Goal: Task Accomplishment & Management: Manage account settings

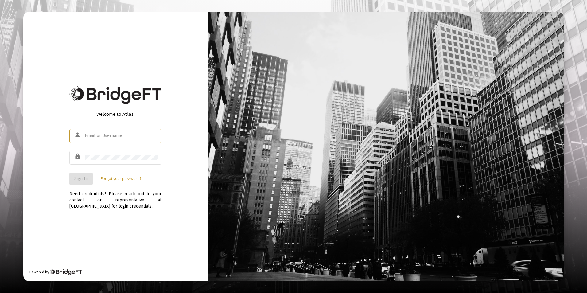
click at [118, 137] on input "text" at bounding box center [122, 135] width 74 height 5
type input "[PERSON_NAME][EMAIL_ADDRESS][DOMAIN_NAME]"
click at [81, 179] on span "Sign In" at bounding box center [81, 178] width 14 height 5
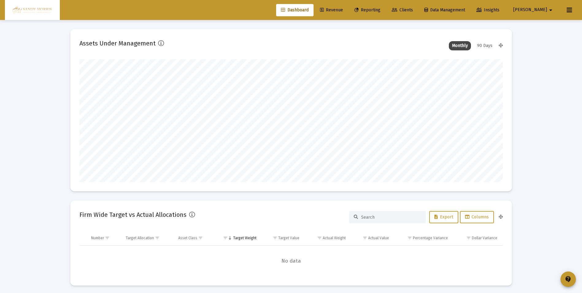
scroll to position [123, 228]
type input "[DATE]"
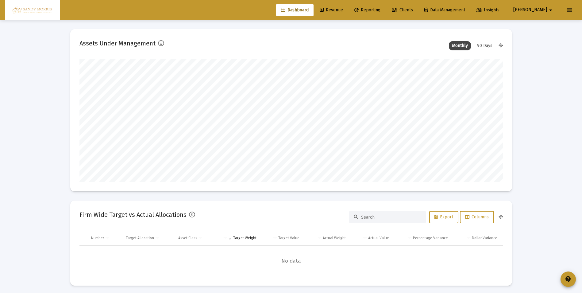
click at [343, 10] on span "Revenue" at bounding box center [331, 9] width 23 height 5
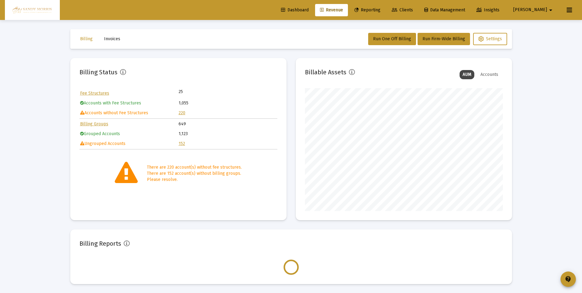
scroll to position [123, 198]
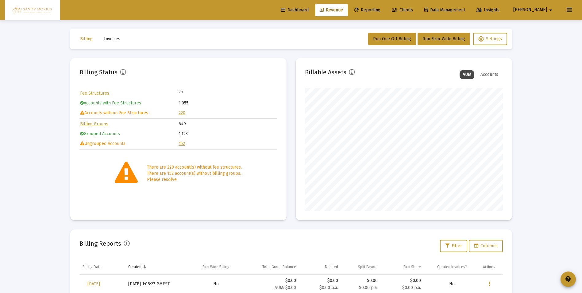
click at [181, 113] on link "220" at bounding box center [182, 112] width 7 height 5
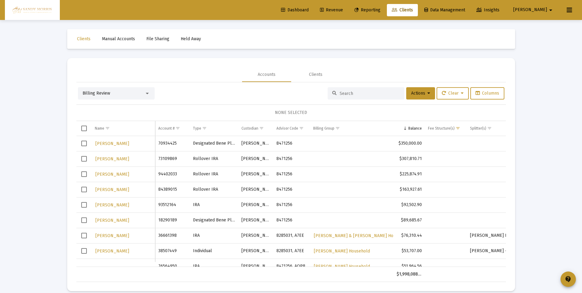
click at [83, 144] on span "Select row" at bounding box center [84, 144] width 6 height 6
click at [430, 93] on button "Actions" at bounding box center [421, 93] width 29 height 12
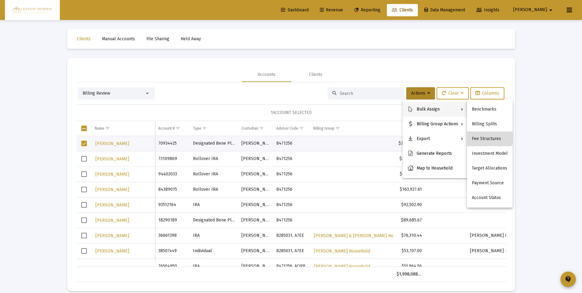
click at [483, 137] on button "Fee Structures" at bounding box center [490, 138] width 46 height 15
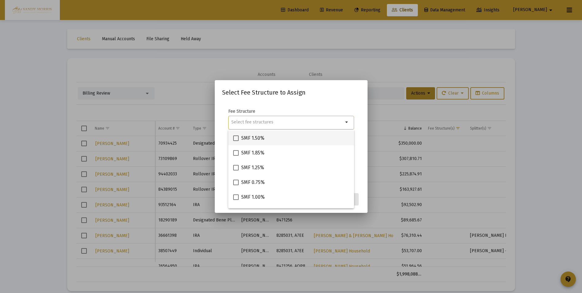
scroll to position [61, 0]
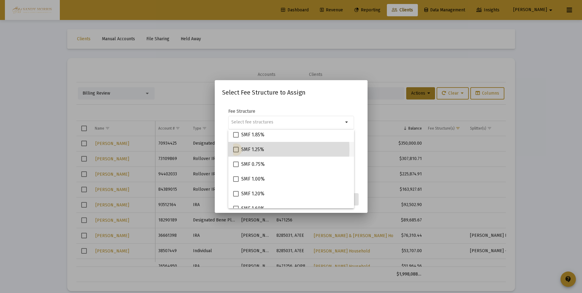
click at [236, 150] on span at bounding box center [236, 150] width 6 height 6
click at [236, 152] on input "SMF 1.25%" at bounding box center [236, 152] width 0 height 0
checkbox input "true"
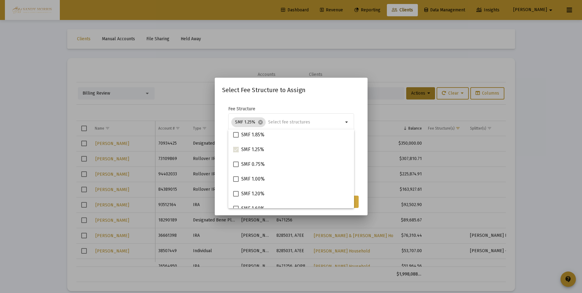
click at [356, 206] on button "Assign" at bounding box center [348, 202] width 22 height 12
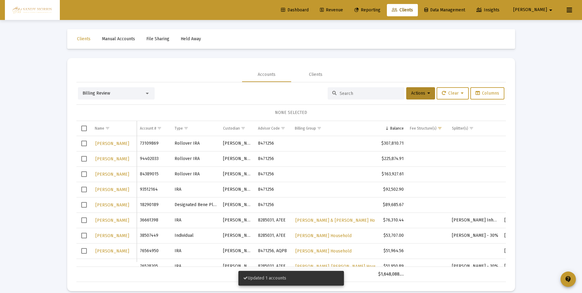
click at [343, 10] on span "Revenue" at bounding box center [331, 9] width 23 height 5
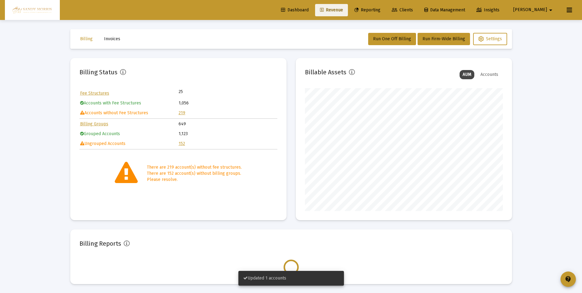
scroll to position [123, 198]
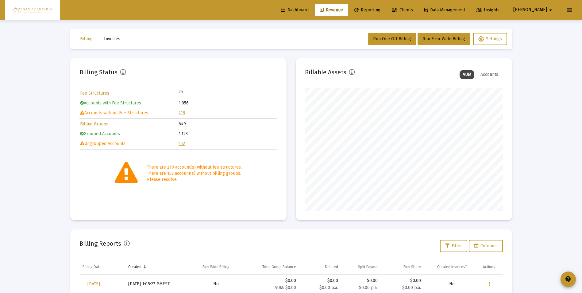
click at [182, 143] on link "152" at bounding box center [182, 143] width 6 height 5
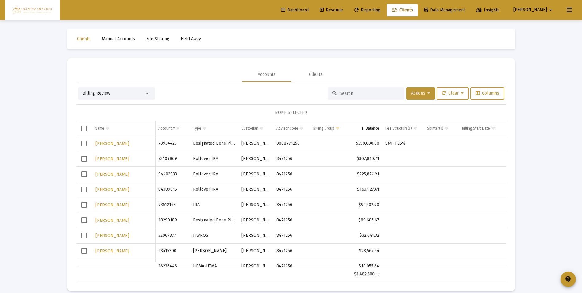
click at [423, 93] on span "Actions" at bounding box center [420, 93] width 19 height 5
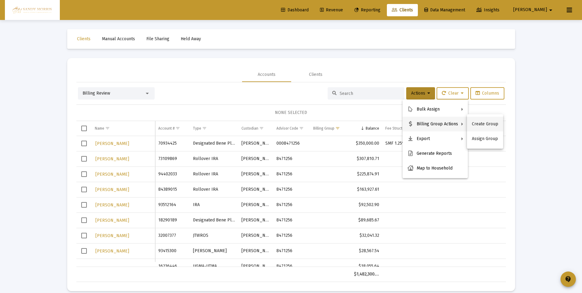
click at [481, 123] on button "Create Group" at bounding box center [485, 124] width 36 height 15
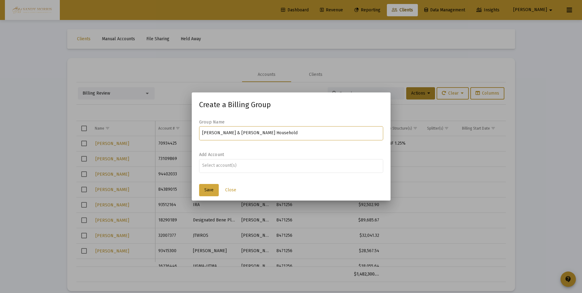
type input "[PERSON_NAME] & [PERSON_NAME] Household"
click at [214, 193] on button "Save" at bounding box center [209, 190] width 20 height 12
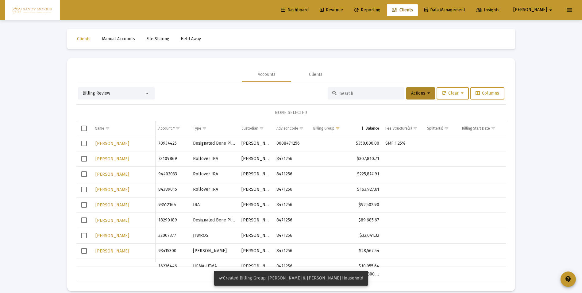
click at [85, 143] on span "Select row" at bounding box center [84, 144] width 6 height 6
click at [428, 93] on icon at bounding box center [429, 93] width 3 height 4
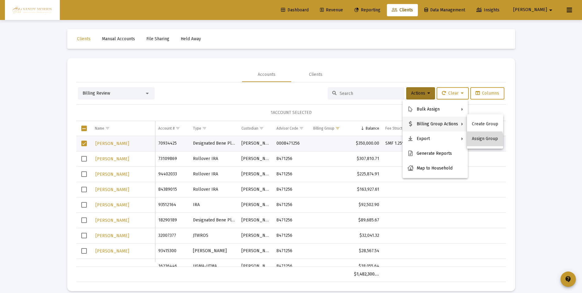
click at [483, 141] on button "Assign Group" at bounding box center [485, 138] width 36 height 15
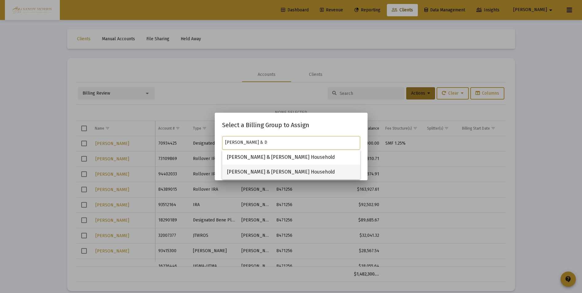
click at [266, 172] on span "[PERSON_NAME] & [PERSON_NAME] Household" at bounding box center [291, 172] width 128 height 15
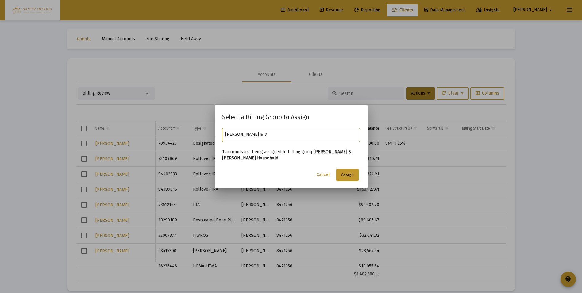
type input "[PERSON_NAME] & [PERSON_NAME] Household"
click at [354, 178] on button "Assign" at bounding box center [348, 175] width 22 height 12
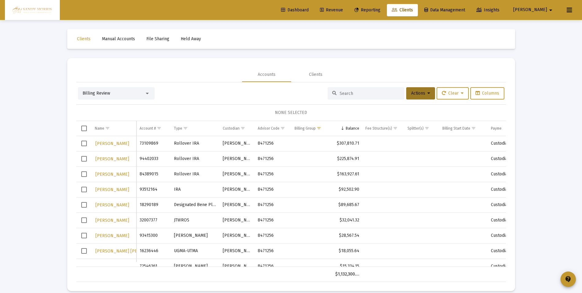
click at [313, 7] on link "Dashboard" at bounding box center [294, 10] width 37 height 12
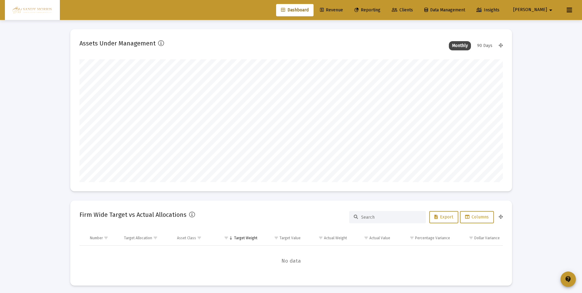
scroll to position [123, 228]
click at [343, 9] on span "Revenue" at bounding box center [331, 9] width 23 height 5
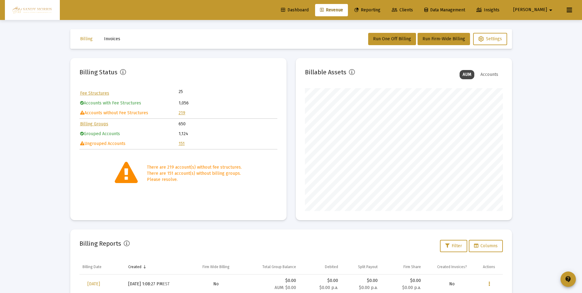
click at [182, 114] on link "219" at bounding box center [182, 112] width 7 height 5
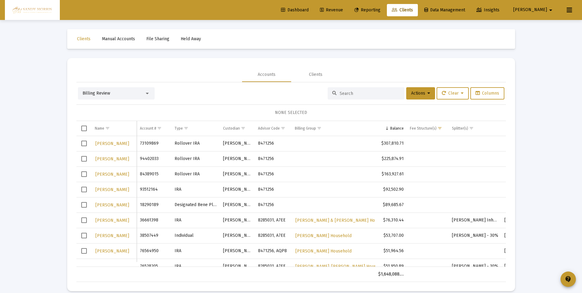
click at [83, 145] on span "Select row" at bounding box center [84, 144] width 6 height 6
click at [84, 174] on span "Select row" at bounding box center [84, 174] width 6 height 6
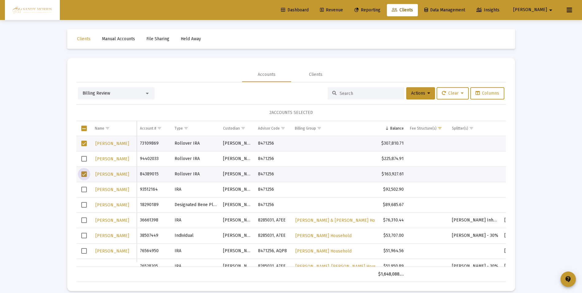
click at [84, 190] on span "Select row" at bounding box center [84, 190] width 6 height 6
click at [424, 92] on span "Actions" at bounding box center [420, 93] width 19 height 5
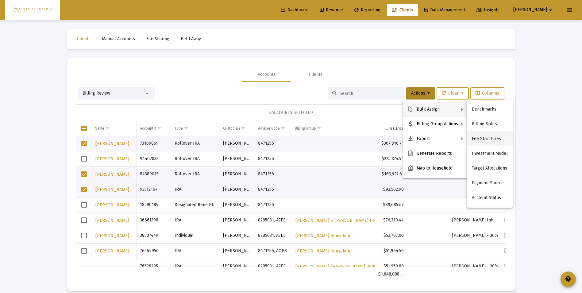
click at [490, 135] on button "Fee Structures" at bounding box center [490, 138] width 46 height 15
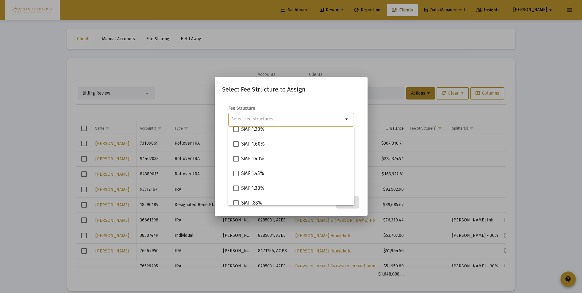
scroll to position [154, 0]
click at [236, 157] on span at bounding box center [236, 158] width 6 height 6
click at [236, 160] on input "SMF 1.30%" at bounding box center [236, 160] width 0 height 0
checkbox input "true"
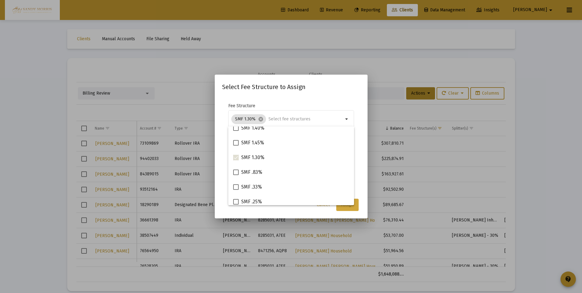
click at [347, 207] on span "Assign" at bounding box center [347, 204] width 13 height 5
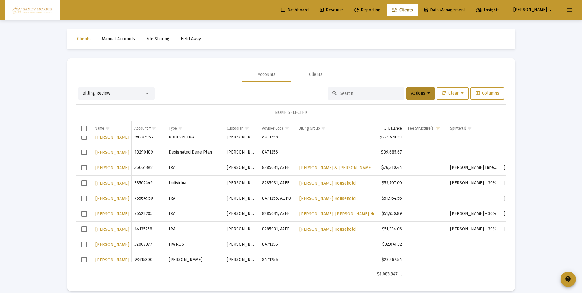
scroll to position [0, 0]
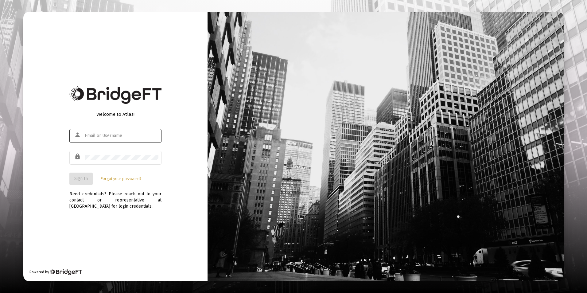
click at [137, 135] on input "text" at bounding box center [122, 135] width 74 height 5
type input "[PERSON_NAME][EMAIL_ADDRESS][DOMAIN_NAME]"
click at [78, 176] on span "Sign In" at bounding box center [81, 178] width 14 height 5
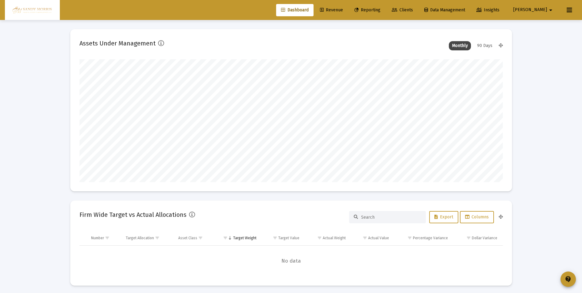
scroll to position [123, 228]
type input "[DATE]"
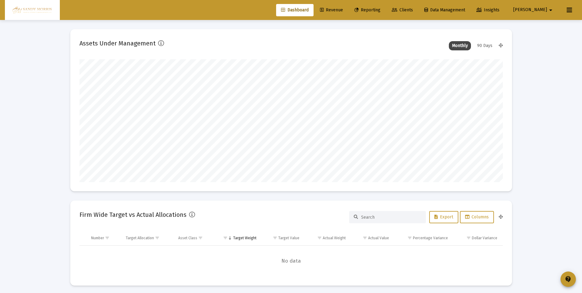
click at [343, 8] on span "Revenue" at bounding box center [331, 9] width 23 height 5
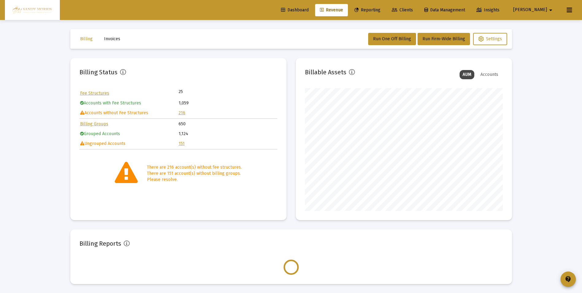
scroll to position [123, 198]
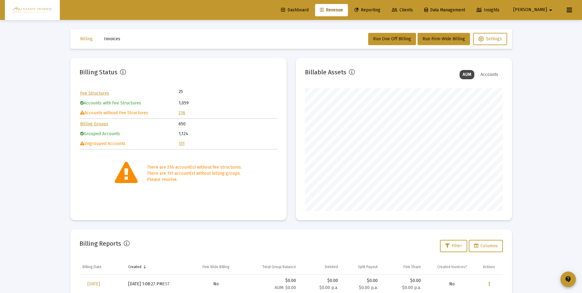
click at [182, 113] on link "216" at bounding box center [182, 112] width 7 height 5
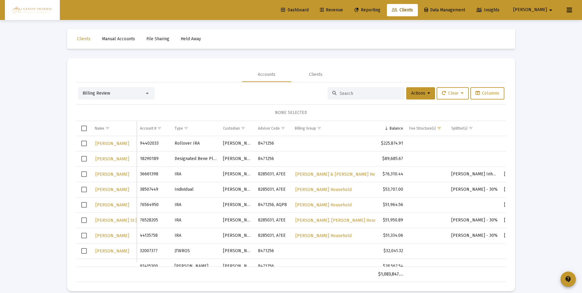
click at [83, 143] on span "Select row" at bounding box center [84, 144] width 6 height 6
click at [82, 159] on span "Select row" at bounding box center [84, 159] width 6 height 6
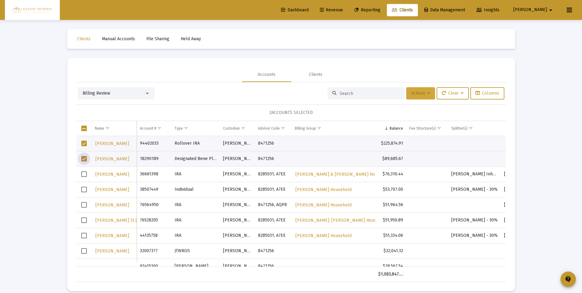
click at [427, 96] on button "Actions" at bounding box center [421, 93] width 29 height 12
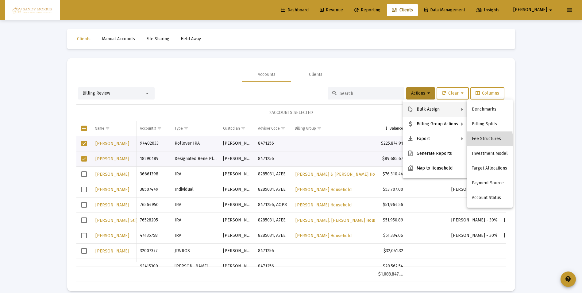
click at [484, 140] on button "Fee Structures" at bounding box center [490, 138] width 46 height 15
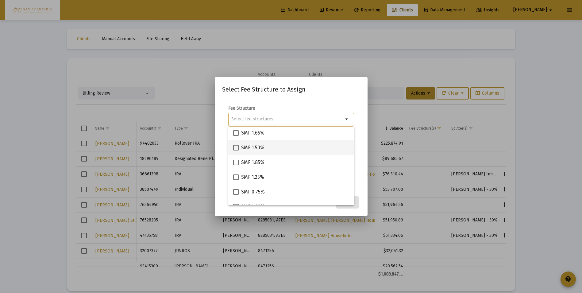
scroll to position [61, 0]
click at [236, 146] on span at bounding box center [236, 147] width 6 height 6
click at [236, 149] on input "SMF 1.25%" at bounding box center [236, 149] width 0 height 0
checkbox input "true"
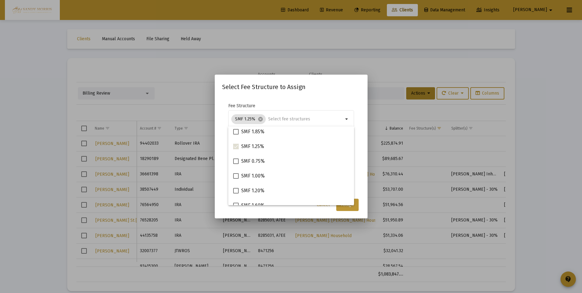
click at [351, 207] on button "Assign" at bounding box center [348, 205] width 22 height 12
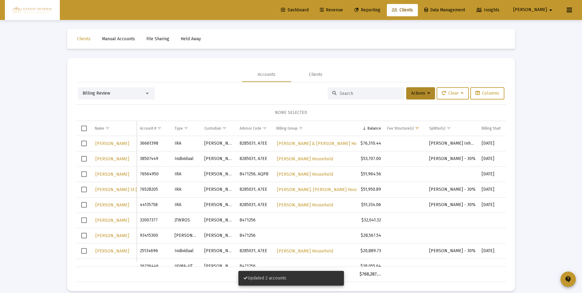
click at [348, 7] on link "Revenue" at bounding box center [331, 10] width 33 height 12
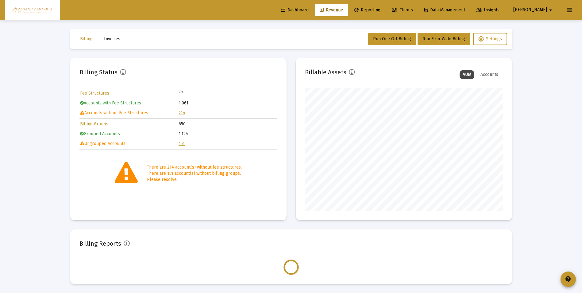
scroll to position [123, 198]
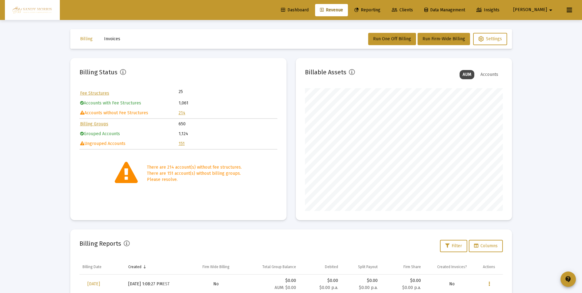
click at [182, 144] on link "151" at bounding box center [182, 143] width 6 height 5
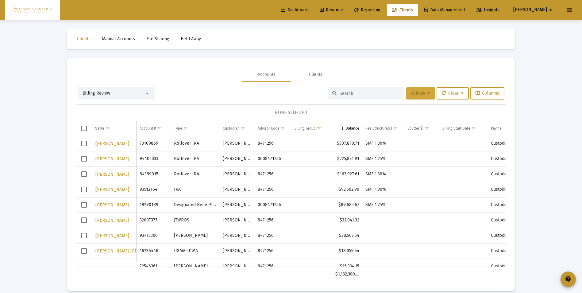
click at [433, 93] on button "Actions" at bounding box center [421, 93] width 29 height 12
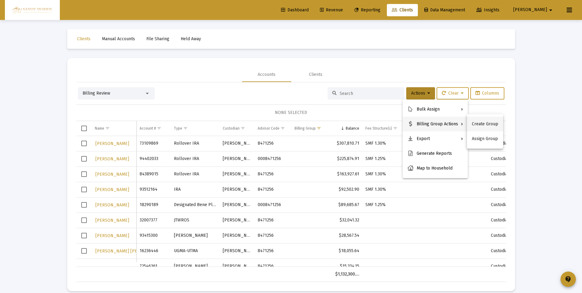
click at [476, 124] on button "Create Group" at bounding box center [485, 124] width 36 height 15
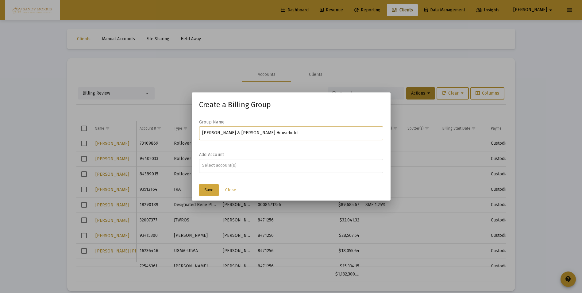
type input "Timothy & Janine Roberts Household"
click at [210, 192] on span "Save" at bounding box center [208, 189] width 9 height 5
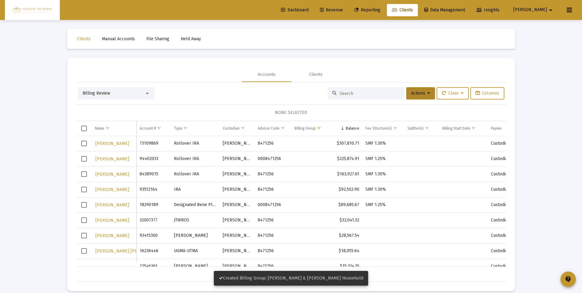
click at [84, 145] on span "Select row" at bounding box center [84, 144] width 6 height 6
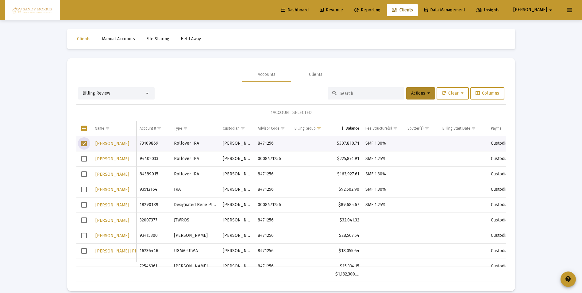
click at [83, 174] on span "Select row" at bounding box center [84, 174] width 6 height 6
click at [84, 189] on span "Select row" at bounding box center [84, 190] width 6 height 6
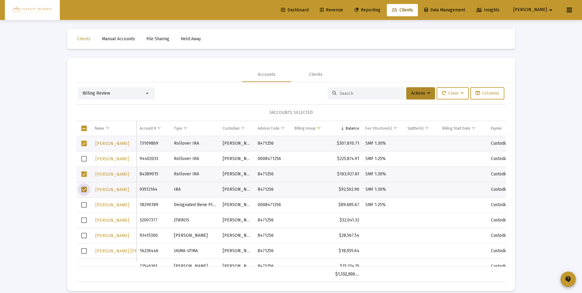
click at [84, 236] on span "Select row" at bounding box center [84, 236] width 6 height 6
click at [424, 93] on span "Actions" at bounding box center [420, 93] width 19 height 5
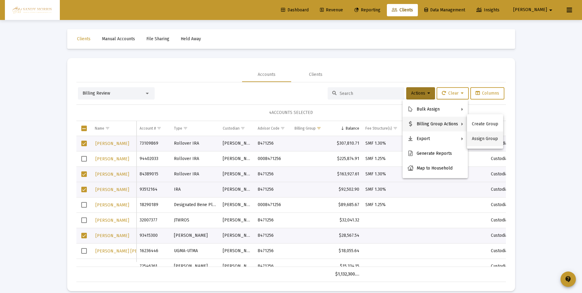
click at [487, 137] on button "Assign Group" at bounding box center [485, 138] width 36 height 15
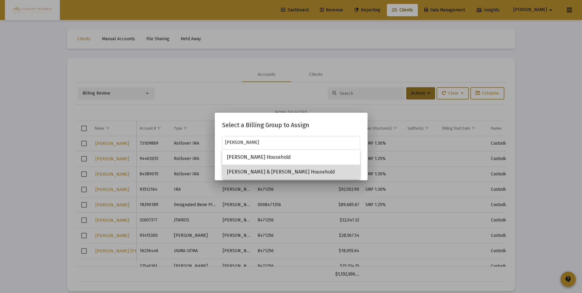
click at [276, 169] on span "Timothy & Janine Roberts Household" at bounding box center [291, 172] width 128 height 15
type input "Timothy & Janine Roberts Household"
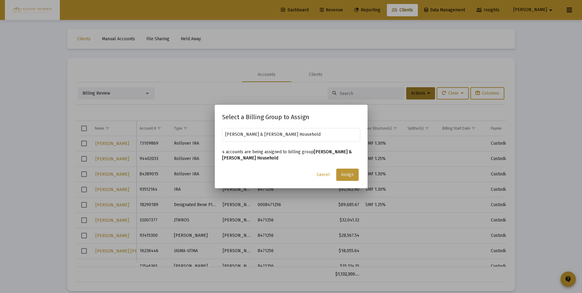
click at [345, 172] on span "Assign" at bounding box center [347, 174] width 13 height 5
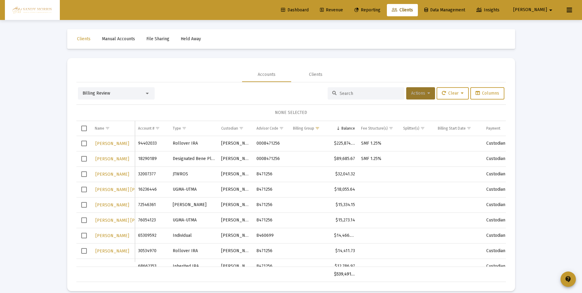
click at [428, 95] on icon at bounding box center [429, 93] width 3 height 4
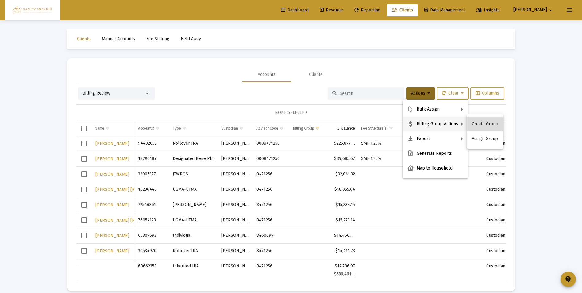
click at [483, 125] on button "Create Group" at bounding box center [485, 124] width 36 height 15
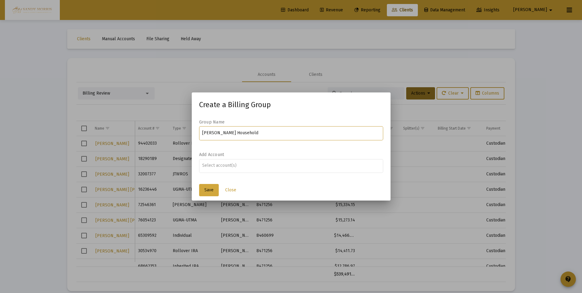
type input "Kimberly Royals Household"
click at [211, 189] on span "Save" at bounding box center [208, 189] width 9 height 5
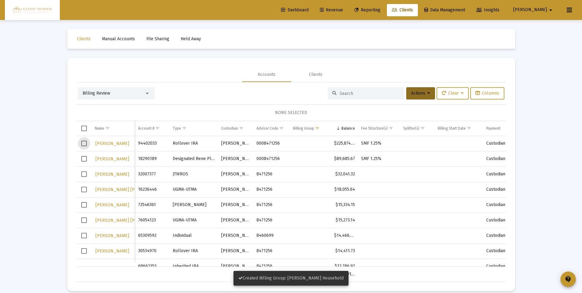
click at [84, 143] on span "Select row" at bounding box center [84, 144] width 6 height 6
click at [84, 160] on span "Select row" at bounding box center [84, 159] width 6 height 6
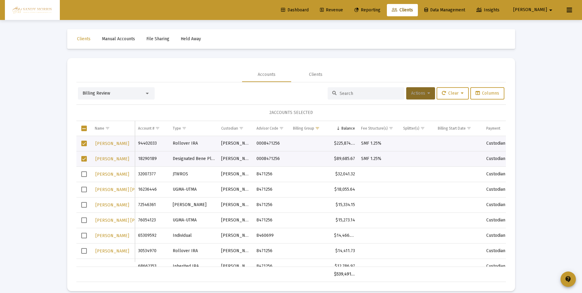
click at [421, 92] on span "Actions" at bounding box center [420, 93] width 19 height 5
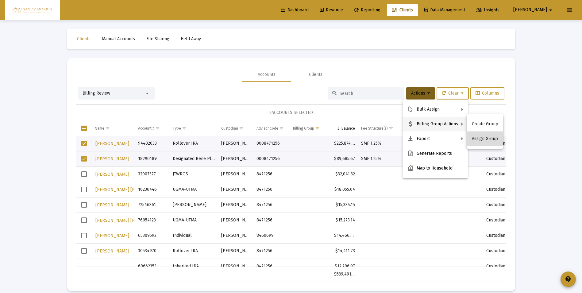
click at [489, 136] on button "Assign Group" at bounding box center [485, 138] width 36 height 15
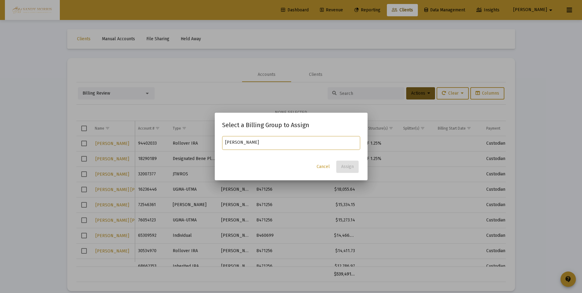
type input "Kimberly R"
click at [325, 167] on span "Cancel" at bounding box center [323, 166] width 13 height 5
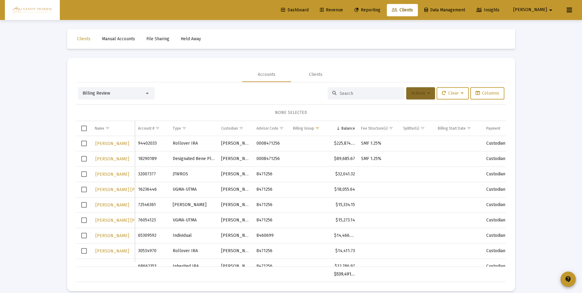
click at [422, 95] on span "Actions" at bounding box center [420, 93] width 19 height 5
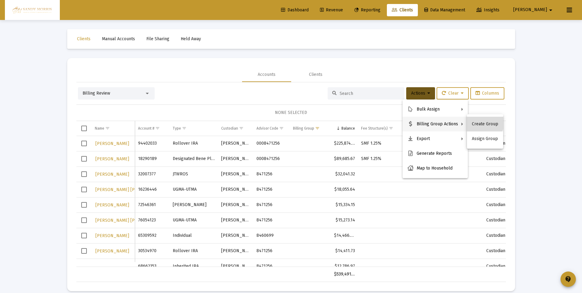
click at [480, 122] on button "Create Group" at bounding box center [485, 124] width 36 height 15
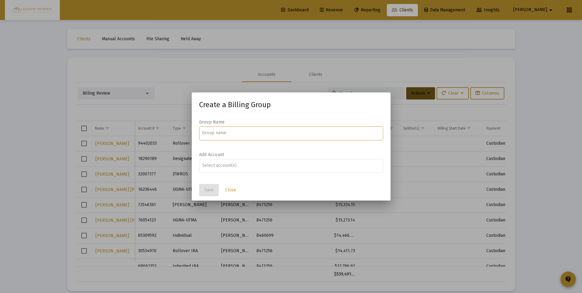
click at [240, 134] on input at bounding box center [291, 132] width 178 height 5
type input "Kimberly Royals Household"
click at [210, 191] on span "Save" at bounding box center [208, 189] width 9 height 5
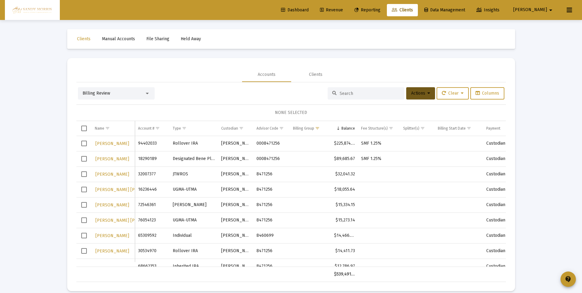
click at [86, 142] on span "Select row" at bounding box center [84, 144] width 6 height 6
click at [81, 160] on span "Select row" at bounding box center [84, 159] width 6 height 6
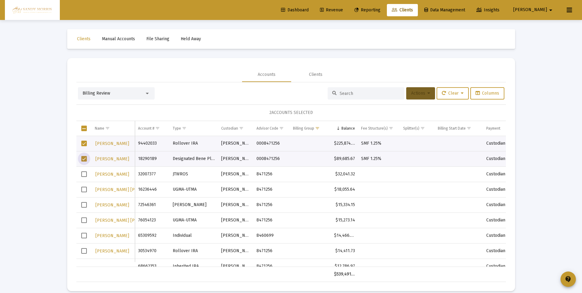
click at [425, 98] on button "Actions" at bounding box center [421, 93] width 29 height 12
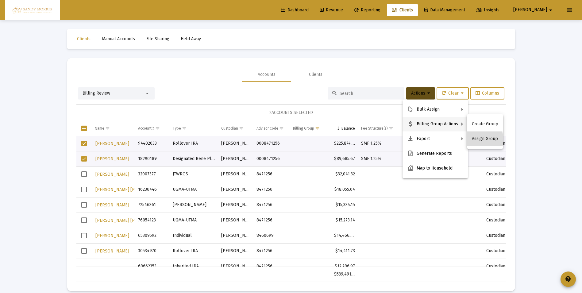
click at [480, 139] on button "Assign Group" at bounding box center [485, 138] width 36 height 15
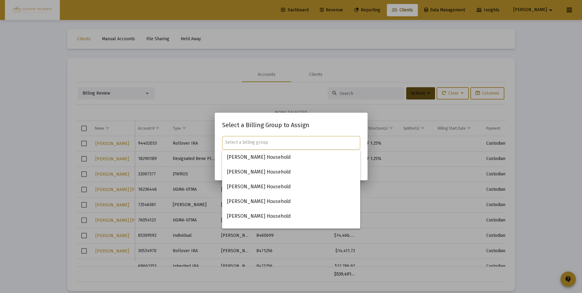
click at [274, 143] on input "text" at bounding box center [291, 142] width 132 height 5
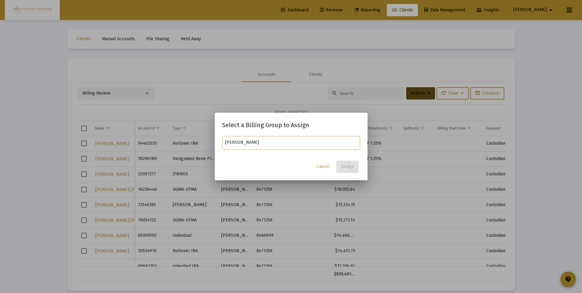
type input "Kimberly R"
click at [324, 166] on span "Cancel" at bounding box center [323, 166] width 13 height 5
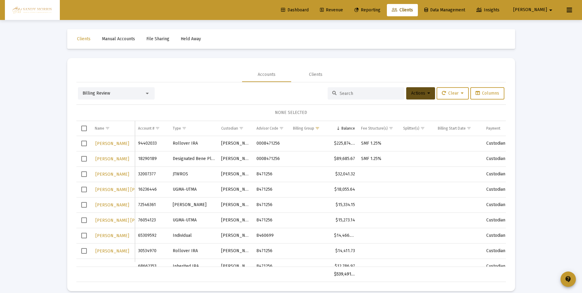
click at [83, 143] on span "Select row" at bounding box center [84, 144] width 6 height 6
click at [84, 160] on span "Select row" at bounding box center [84, 159] width 6 height 6
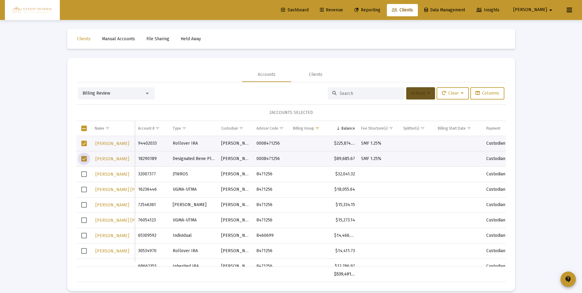
click at [428, 95] on icon at bounding box center [429, 93] width 3 height 4
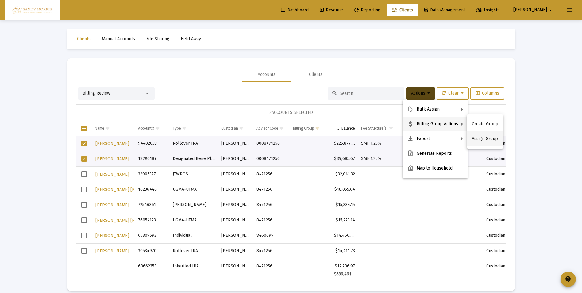
click at [485, 140] on button "Assign Group" at bounding box center [485, 138] width 36 height 15
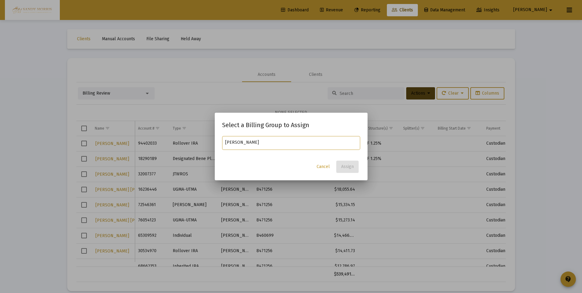
type input "Kimberly Royals"
click at [320, 166] on span "Cancel" at bounding box center [323, 166] width 13 height 5
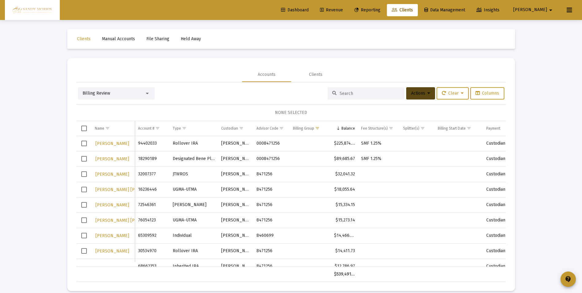
click at [309, 10] on span "Dashboard" at bounding box center [295, 9] width 28 height 5
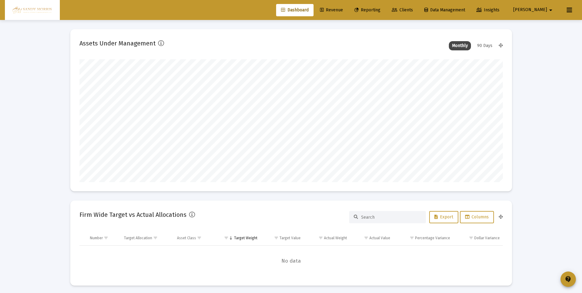
scroll to position [123, 198]
click at [343, 7] on span "Revenue" at bounding box center [331, 9] width 23 height 5
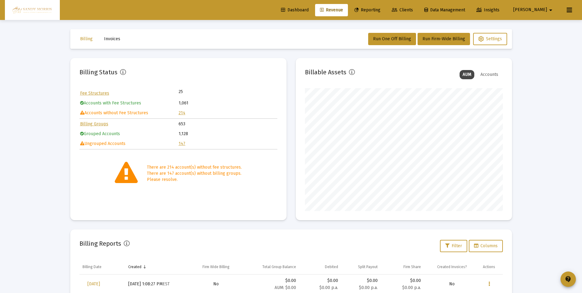
click at [181, 113] on link "214" at bounding box center [182, 112] width 7 height 5
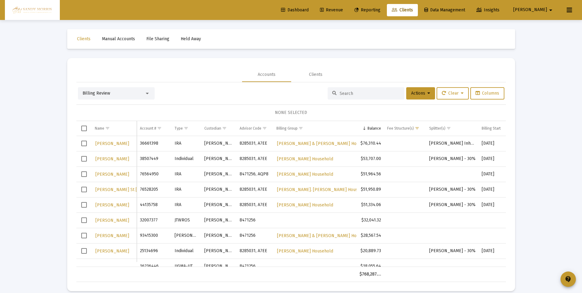
click at [343, 10] on span "Revenue" at bounding box center [331, 9] width 23 height 5
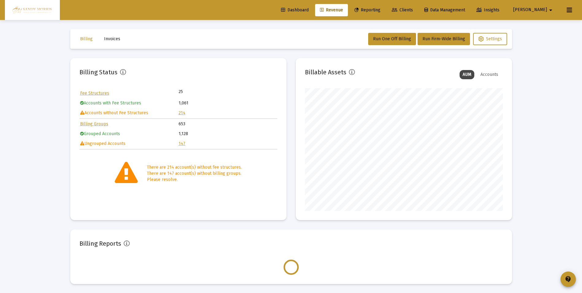
scroll to position [123, 198]
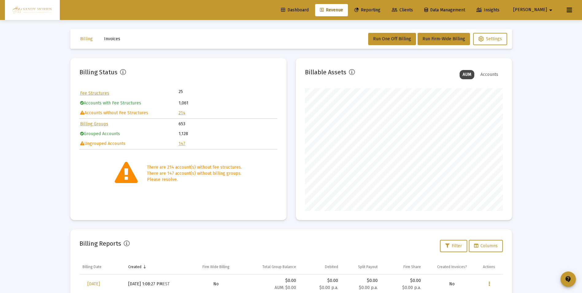
click at [180, 142] on link "147" at bounding box center [182, 143] width 7 height 5
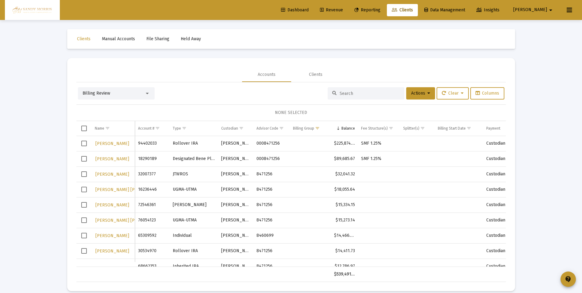
click at [83, 143] on span "Select row" at bounding box center [84, 144] width 6 height 6
click at [83, 161] on span "Select row" at bounding box center [84, 159] width 6 height 6
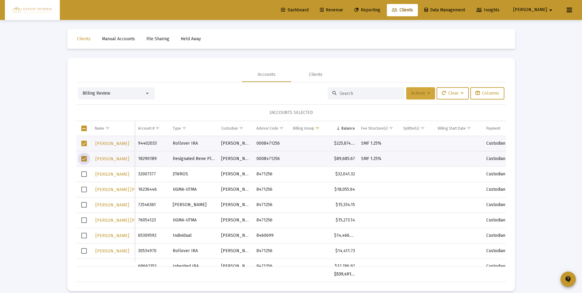
click at [424, 94] on span "Actions" at bounding box center [420, 93] width 19 height 5
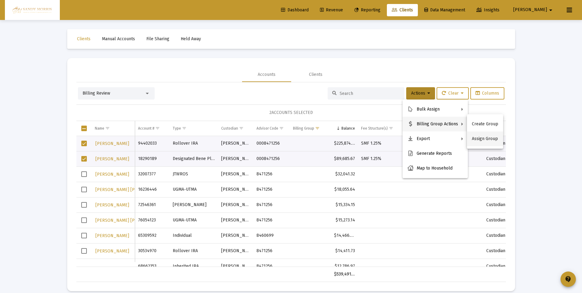
click at [490, 138] on button "Assign Group" at bounding box center [485, 138] width 36 height 15
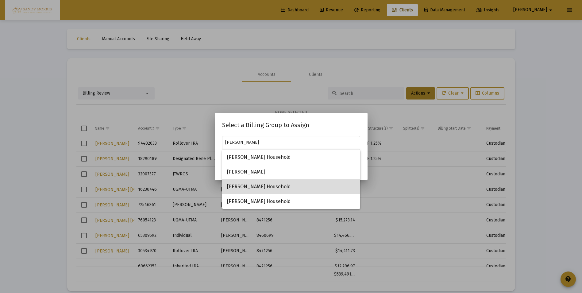
click at [271, 186] on span "Kimberly Royals Household" at bounding box center [291, 186] width 128 height 15
type input "Kimberly Royals Household"
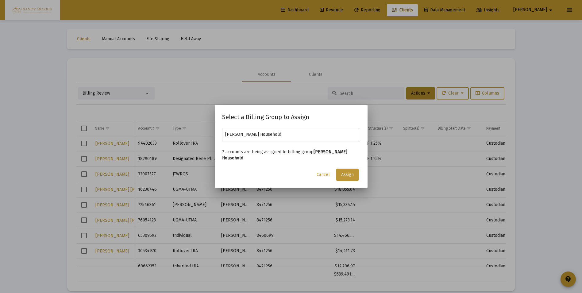
click at [351, 174] on span "Assign" at bounding box center [347, 174] width 13 height 5
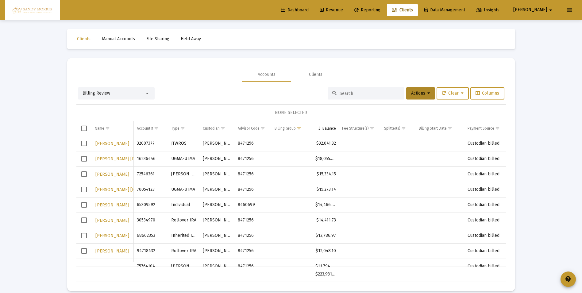
click at [343, 8] on span "Revenue" at bounding box center [331, 9] width 23 height 5
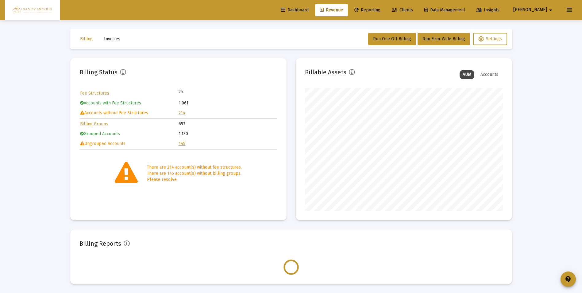
scroll to position [123, 198]
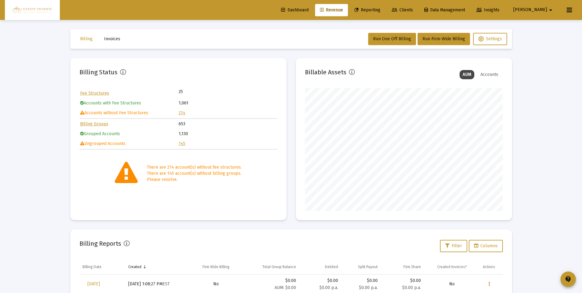
click at [184, 111] on link "214" at bounding box center [182, 112] width 7 height 5
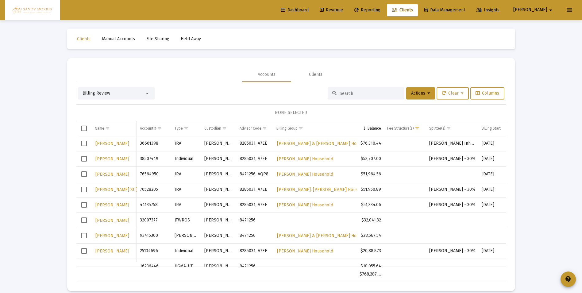
click at [84, 234] on span "Select row" at bounding box center [84, 236] width 6 height 6
click at [428, 95] on icon at bounding box center [429, 93] width 3 height 4
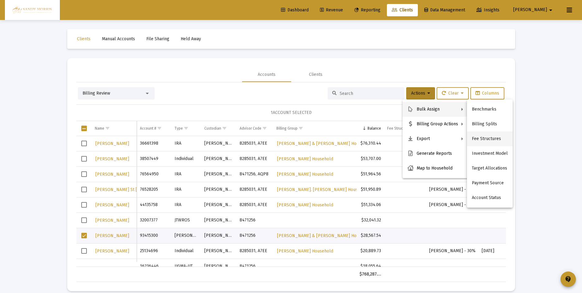
click at [484, 139] on button "Fee Structures" at bounding box center [490, 138] width 46 height 15
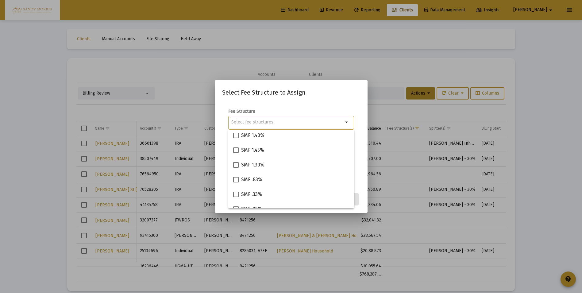
scroll to position [154, 0]
click at [234, 160] on span at bounding box center [236, 161] width 6 height 6
click at [236, 163] on input "SMF 1.30%" at bounding box center [236, 163] width 0 height 0
checkbox input "true"
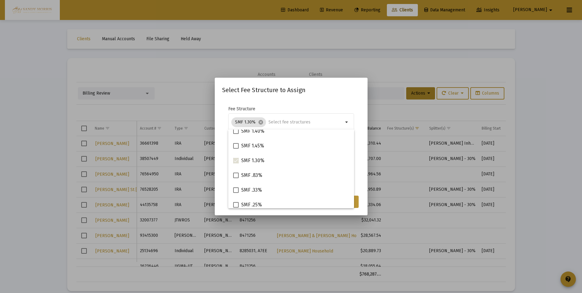
click at [357, 205] on button "Assign" at bounding box center [348, 202] width 22 height 12
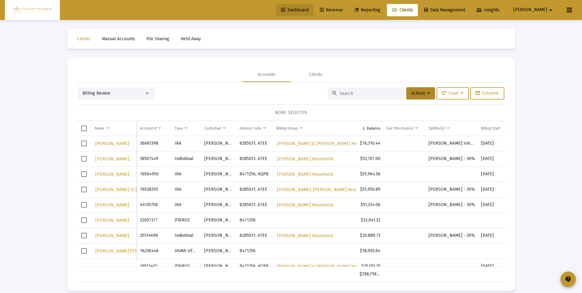
click at [310, 6] on link "Dashboard" at bounding box center [294, 10] width 37 height 12
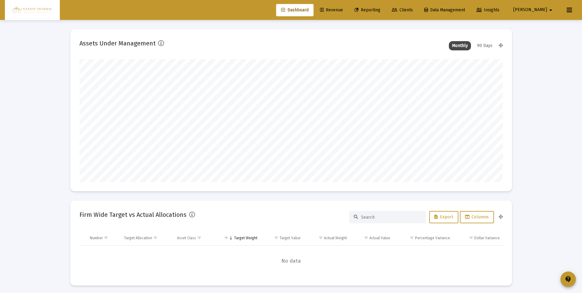
scroll to position [123, 228]
click at [343, 9] on span "Revenue" at bounding box center [331, 9] width 23 height 5
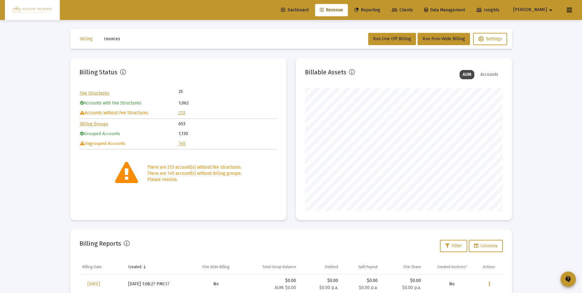
click at [413, 8] on span "Clients" at bounding box center [402, 9] width 21 height 5
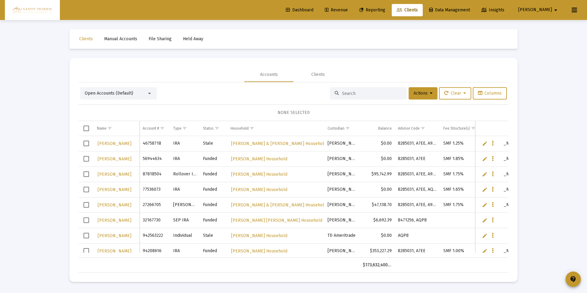
click at [364, 93] on input at bounding box center [372, 93] width 60 height 5
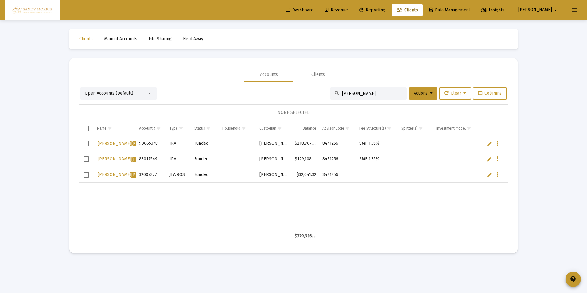
type input "micko"
click at [313, 8] on span "Dashboard" at bounding box center [300, 9] width 28 height 5
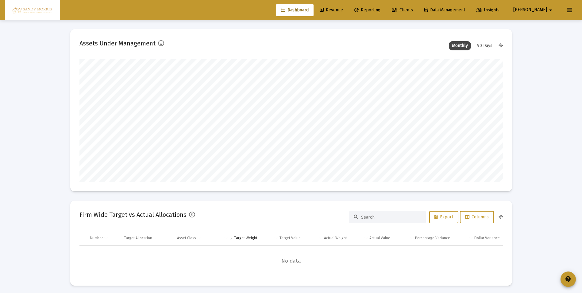
scroll to position [123, 228]
click at [343, 8] on span "Revenue" at bounding box center [331, 9] width 23 height 5
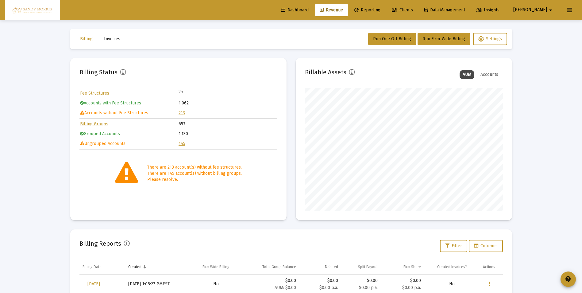
click at [180, 111] on link "213" at bounding box center [182, 112] width 6 height 5
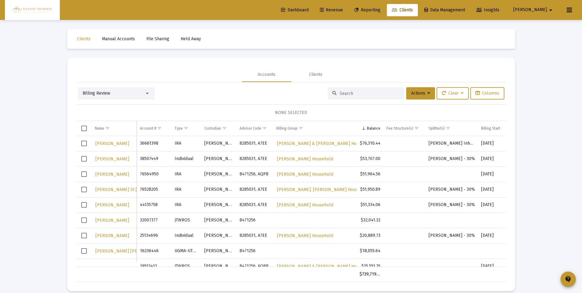
click at [418, 7] on link "Clients" at bounding box center [402, 10] width 31 height 12
click at [358, 91] on input at bounding box center [370, 93] width 60 height 5
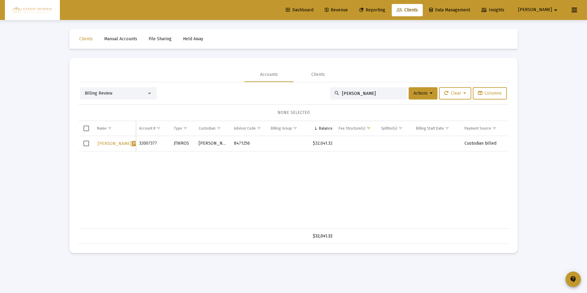
type input "micko"
click at [318, 5] on link "Dashboard" at bounding box center [299, 10] width 37 height 12
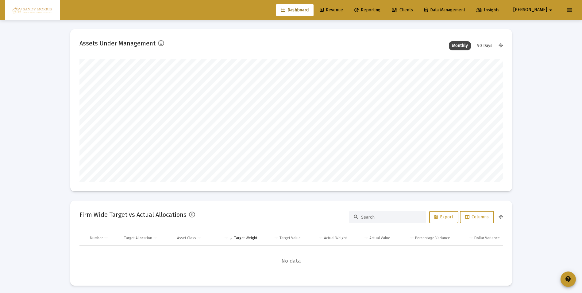
scroll to position [306923, 306622]
click at [413, 8] on span "Clients" at bounding box center [402, 9] width 21 height 5
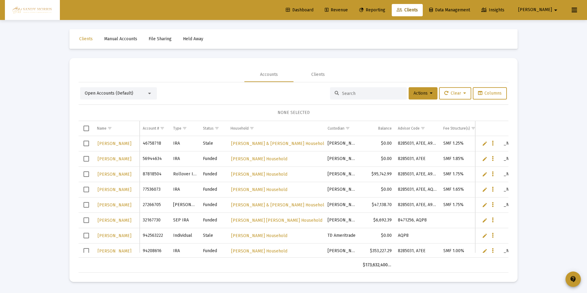
click at [358, 92] on input at bounding box center [372, 93] width 60 height 5
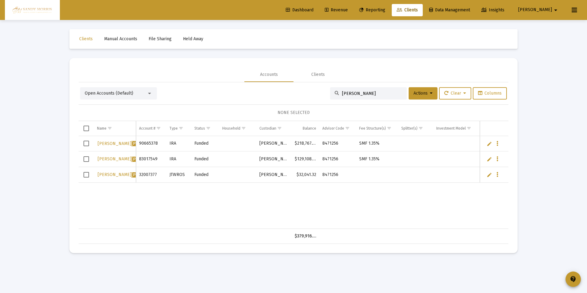
type input "micko"
click at [313, 7] on span "Dashboard" at bounding box center [300, 9] width 28 height 5
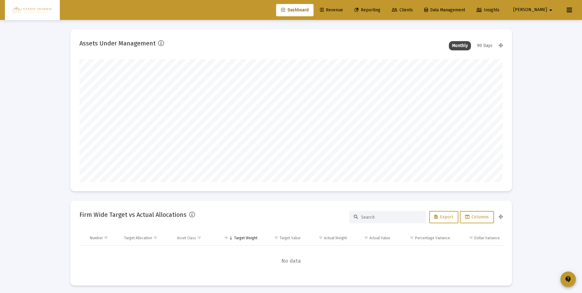
click at [343, 7] on span "Revenue" at bounding box center [331, 9] width 23 height 5
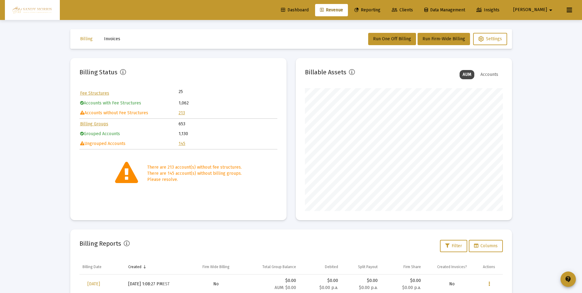
click at [182, 111] on link "213" at bounding box center [182, 112] width 6 height 5
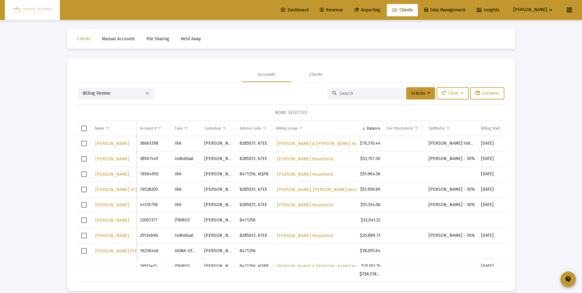
click at [82, 219] on span "Select row" at bounding box center [84, 220] width 6 height 6
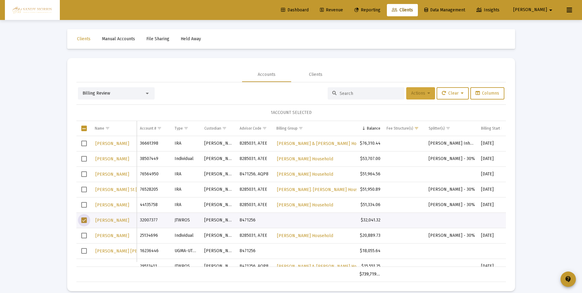
click at [429, 96] on button "Actions" at bounding box center [421, 93] width 29 height 12
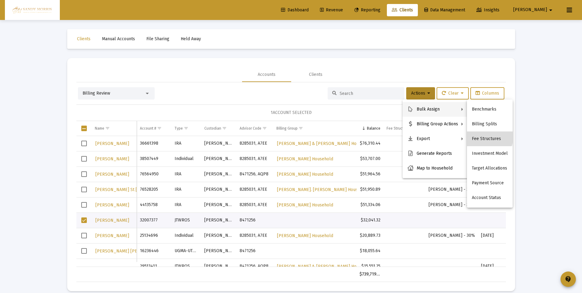
click at [488, 137] on button "Fee Structures" at bounding box center [490, 138] width 46 height 15
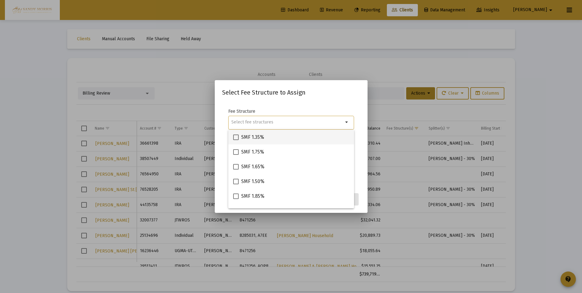
click at [236, 138] on span at bounding box center [236, 137] width 6 height 6
click at [236, 140] on input "SMF 1.35%" at bounding box center [236, 140] width 0 height 0
checkbox input "true"
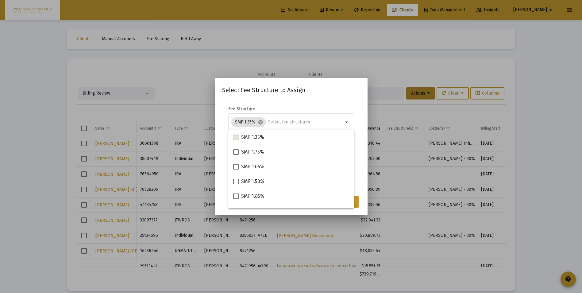
click at [354, 203] on div "SMF 1.35% SMF 1.75% SMF 1.65% SMF 1.50% SMF 1.85% SMF 1.25% SMF 0.75% SMF 1.00%…" at bounding box center [291, 169] width 126 height 79
click at [367, 63] on div at bounding box center [291, 146] width 582 height 293
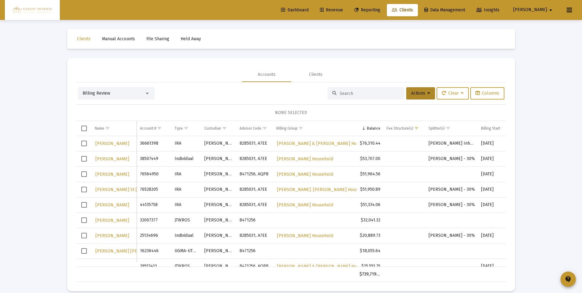
click at [81, 219] on span "Select row" at bounding box center [84, 220] width 6 height 6
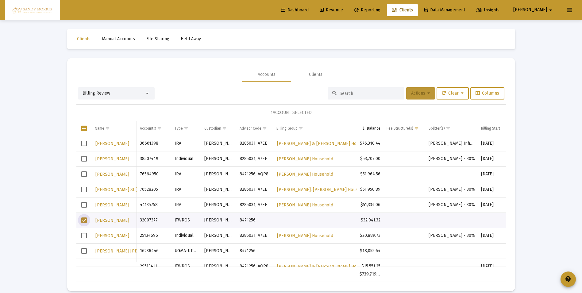
click at [428, 92] on icon at bounding box center [429, 93] width 3 height 4
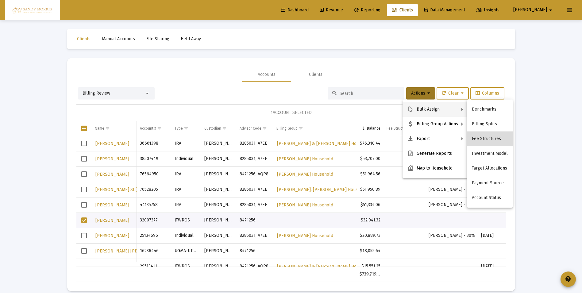
click at [494, 138] on button "Fee Structures" at bounding box center [490, 138] width 46 height 15
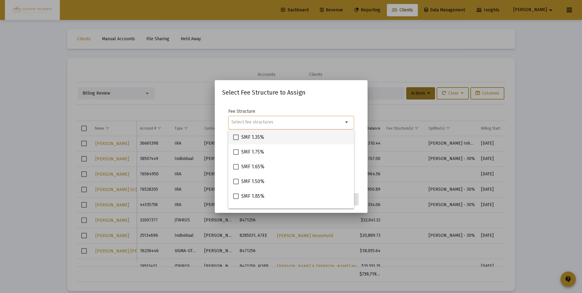
click at [236, 138] on span at bounding box center [236, 137] width 6 height 6
click at [236, 140] on input "SMF 1.35%" at bounding box center [236, 140] width 0 height 0
checkbox input "true"
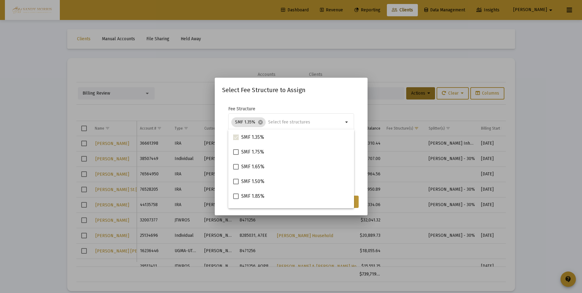
click at [356, 204] on button "Assign" at bounding box center [348, 202] width 22 height 12
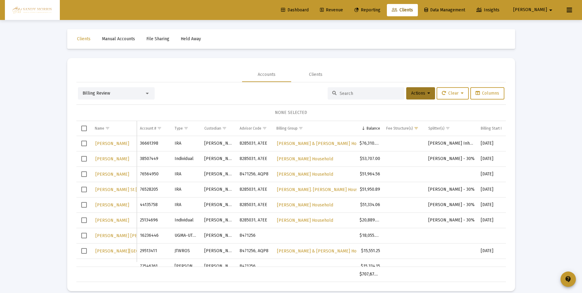
click at [309, 9] on span "Dashboard" at bounding box center [295, 9] width 28 height 5
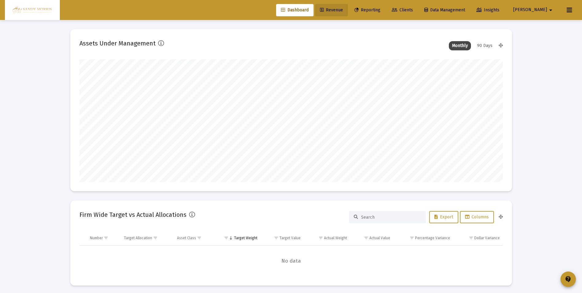
click at [343, 7] on span "Revenue" at bounding box center [331, 9] width 23 height 5
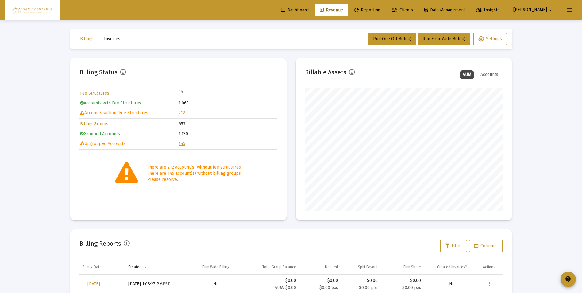
click at [182, 143] on link "145" at bounding box center [182, 143] width 7 height 5
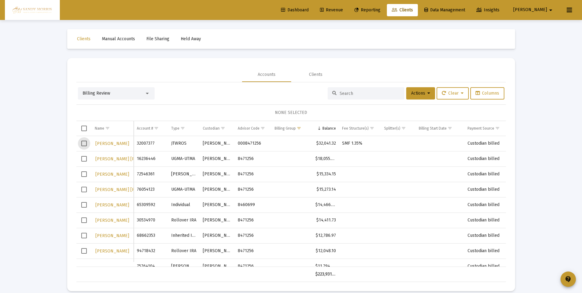
click at [84, 145] on span "Select row" at bounding box center [84, 144] width 6 height 6
click at [429, 96] on button "Actions" at bounding box center [421, 93] width 29 height 12
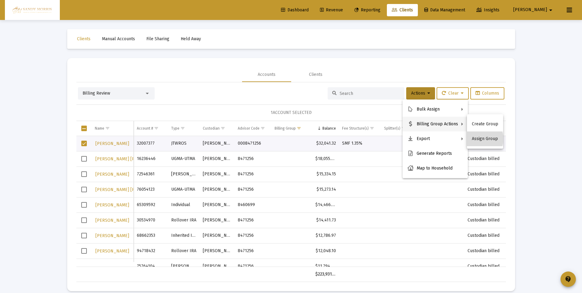
click at [481, 139] on button "Assign Group" at bounding box center [485, 138] width 36 height 15
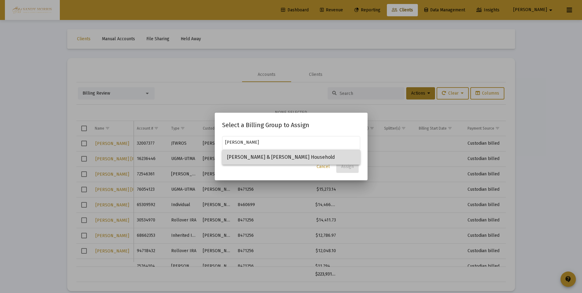
click at [254, 155] on span "Brandon & Karen Micko Household" at bounding box center [291, 157] width 128 height 15
type input "Brandon & Karen Micko Household"
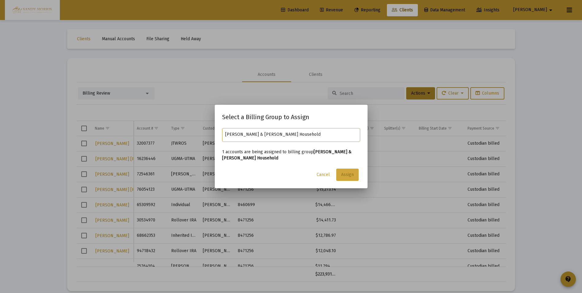
click at [351, 176] on span "Assign" at bounding box center [347, 174] width 13 height 5
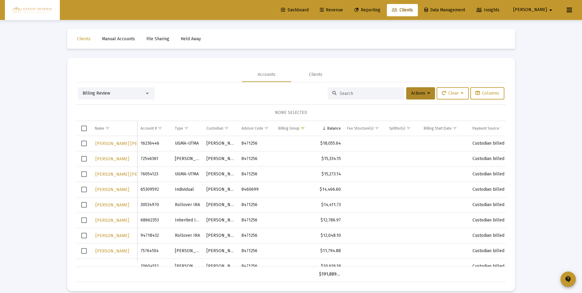
click at [309, 11] on span "Dashboard" at bounding box center [295, 9] width 28 height 5
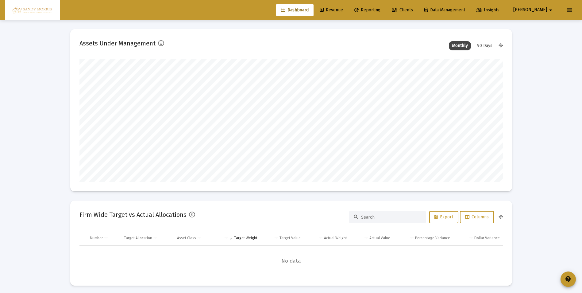
scroll to position [306923, 306847]
